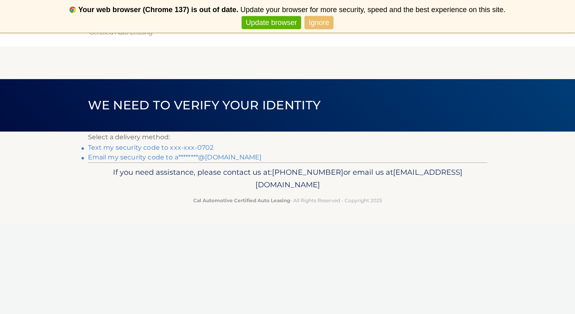
click at [169, 149] on link "Text my security code to xxx-xxx-0702" at bounding box center [151, 148] width 126 height 8
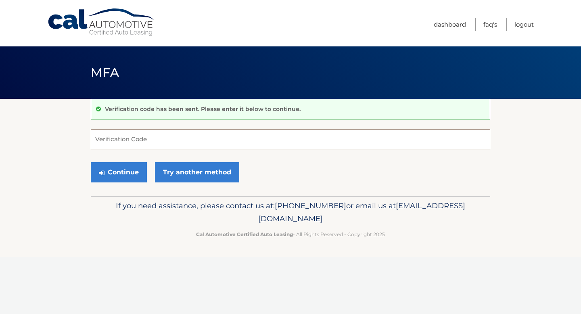
click at [170, 146] on input "Verification Code" at bounding box center [291, 139] width 400 height 20
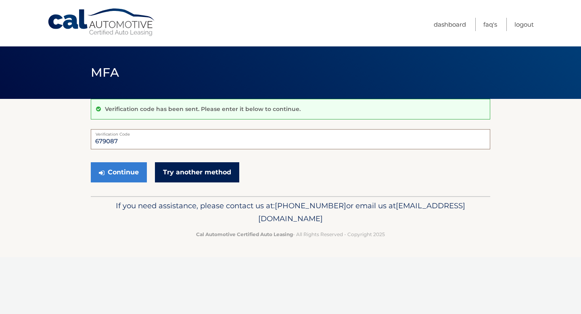
type input "679087"
click at [183, 172] on link "Try another method" at bounding box center [197, 172] width 84 height 20
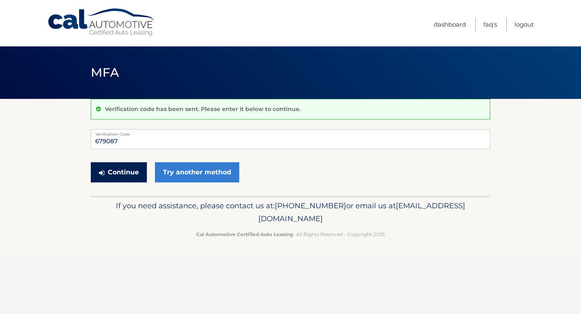
click at [125, 173] on button "Continue" at bounding box center [119, 172] width 56 height 20
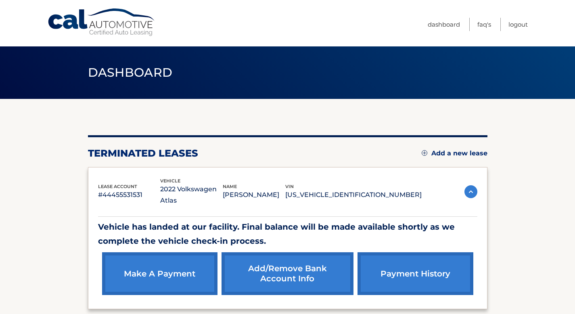
scroll to position [69, 0]
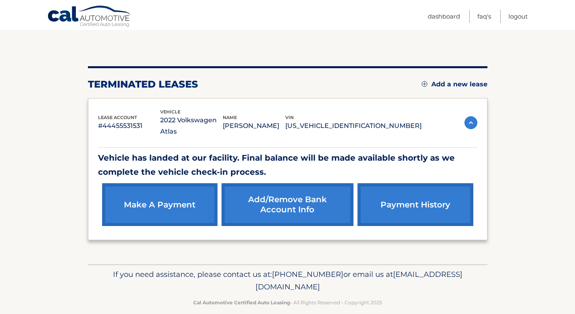
click at [157, 203] on link "make a payment" at bounding box center [159, 204] width 115 height 43
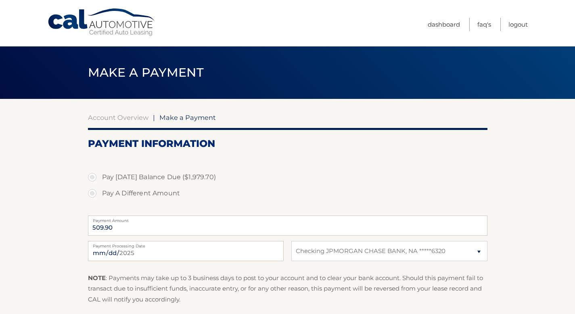
select select "Mjk3NzFkY2YtNGJjZi00MTVjLTlmODktOWFkYmFkMGMxZjM1"
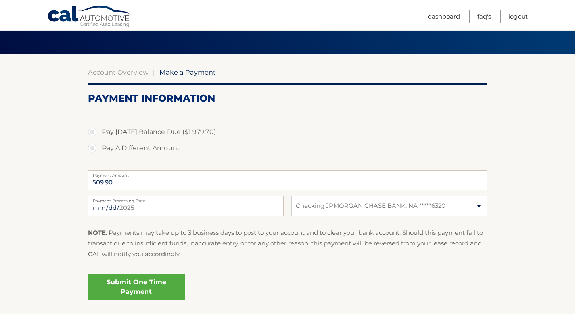
scroll to position [104, 0]
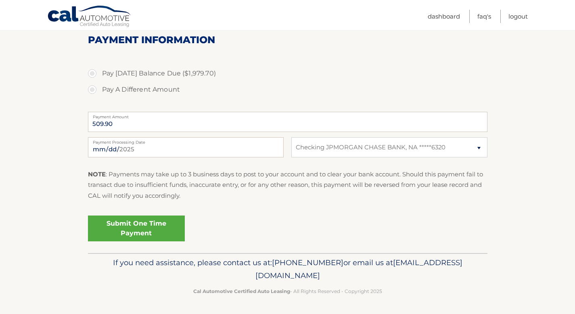
click at [191, 75] on label "Pay Today's Balance Due ($1,979.70)" at bounding box center [288, 73] width 400 height 16
click at [99, 75] on input "Pay Today's Balance Due ($1,979.70)" at bounding box center [95, 71] width 8 height 13
radio input "true"
type input "1979.70"
